Goal: Find specific page/section: Find specific page/section

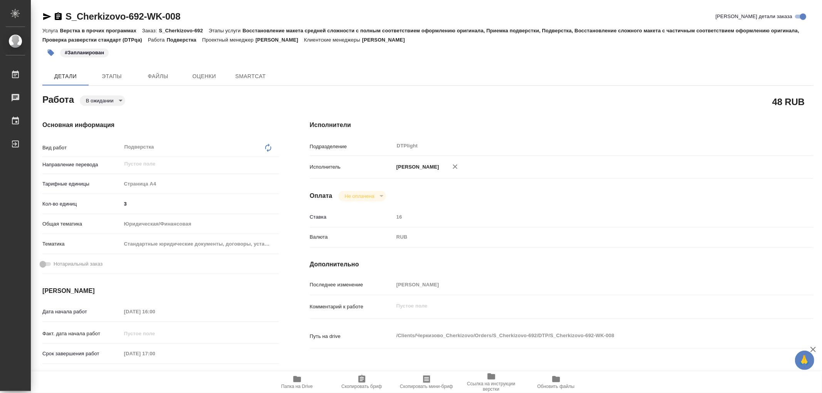
type textarea "x"
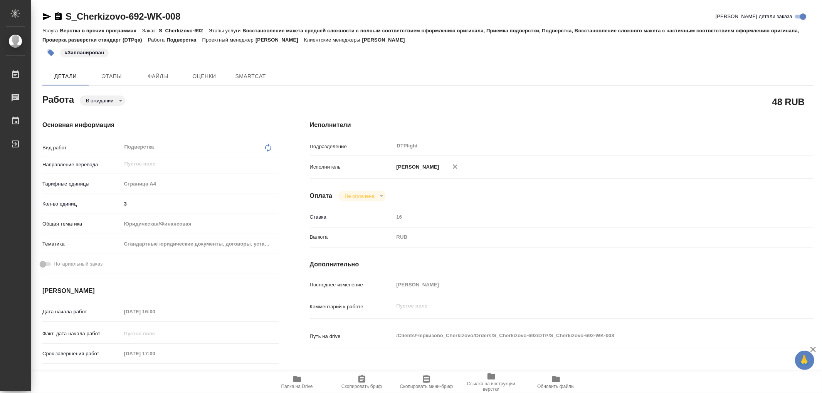
type textarea "x"
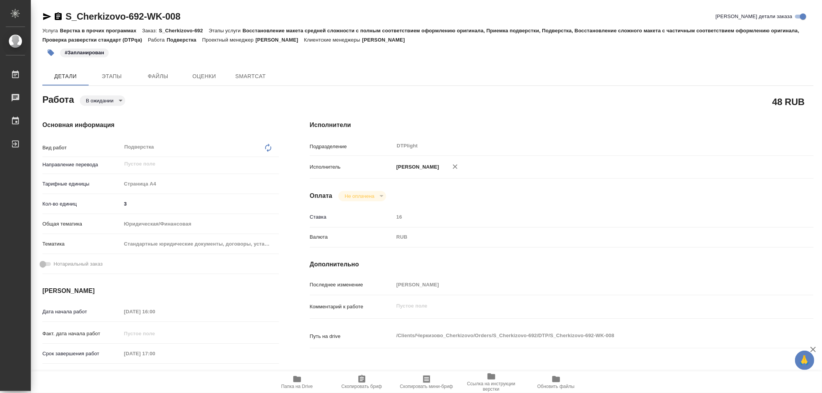
type textarea "x"
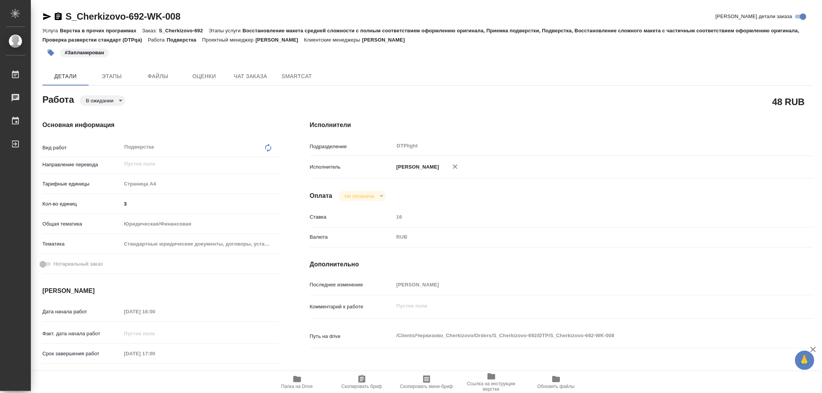
type textarea "x"
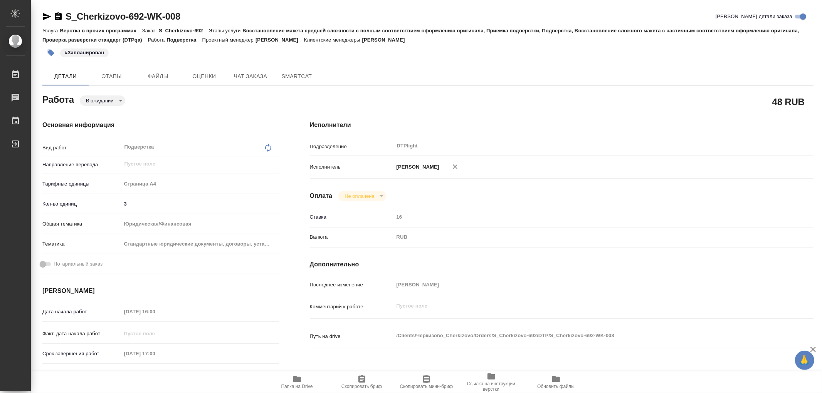
type textarea "x"
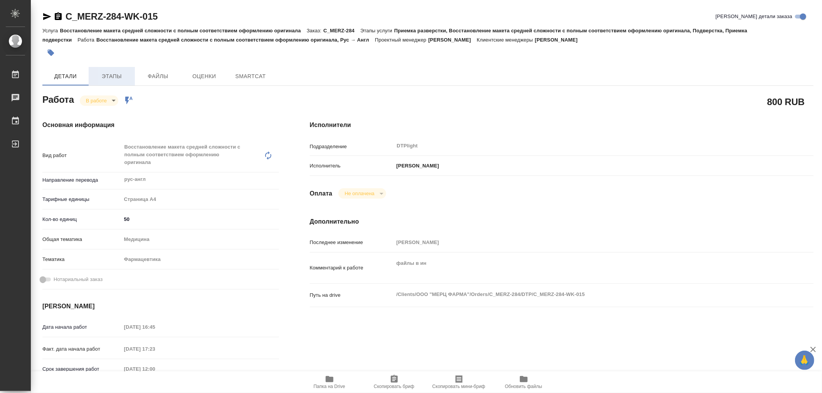
type textarea "x"
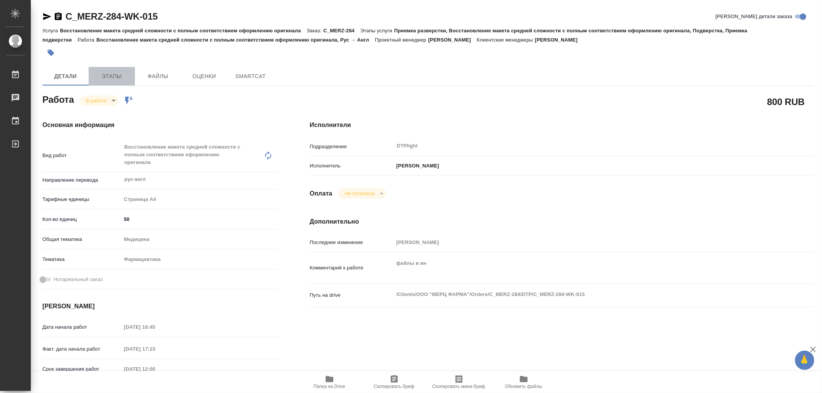
click at [112, 80] on span "Этапы" at bounding box center [111, 77] width 37 height 10
